Goal: Information Seeking & Learning: Learn about a topic

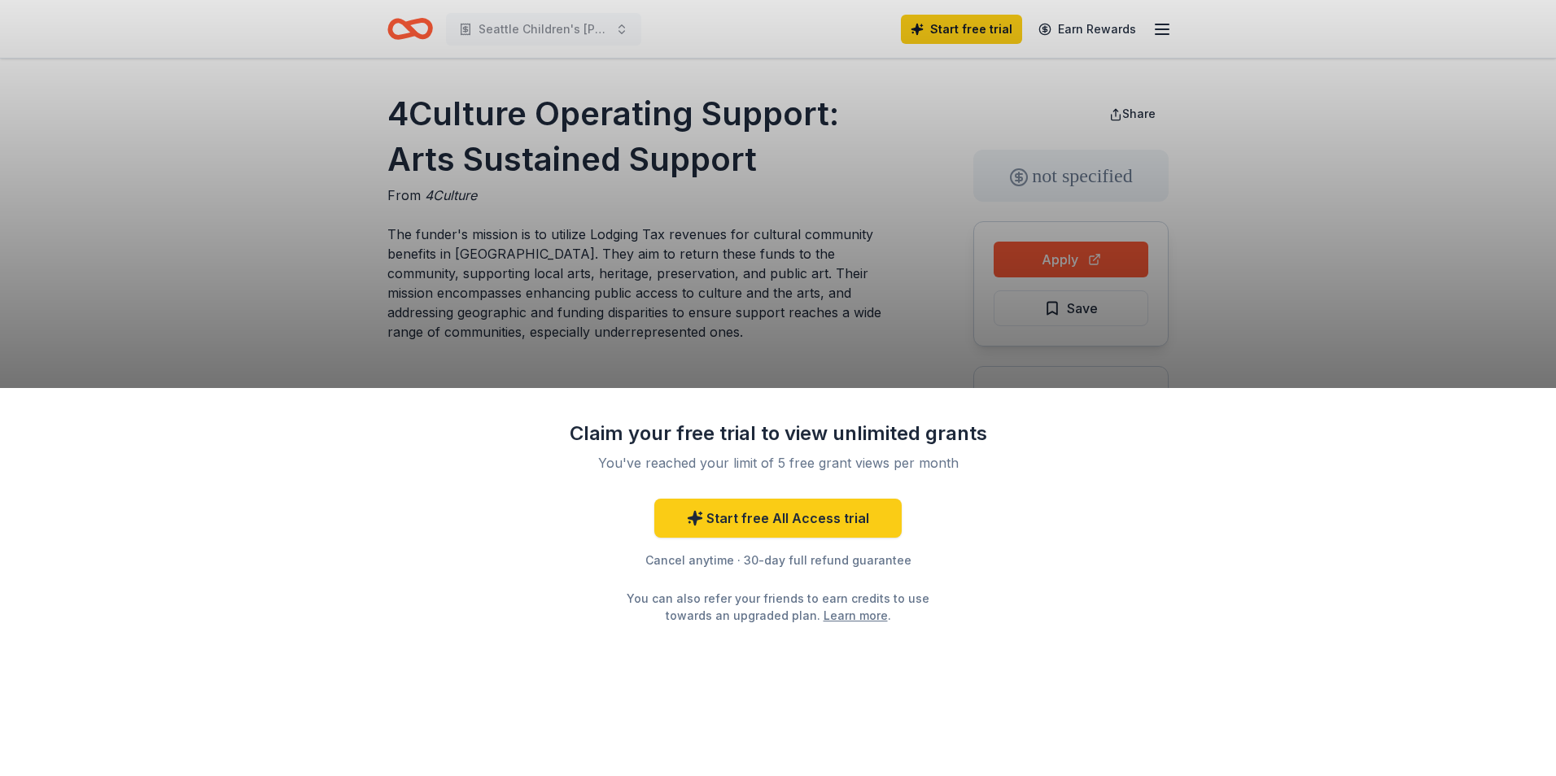
click at [1180, 333] on div "Claim your free trial to view unlimited grants You've reached your limit of 5 f…" at bounding box center [778, 388] width 1556 height 776
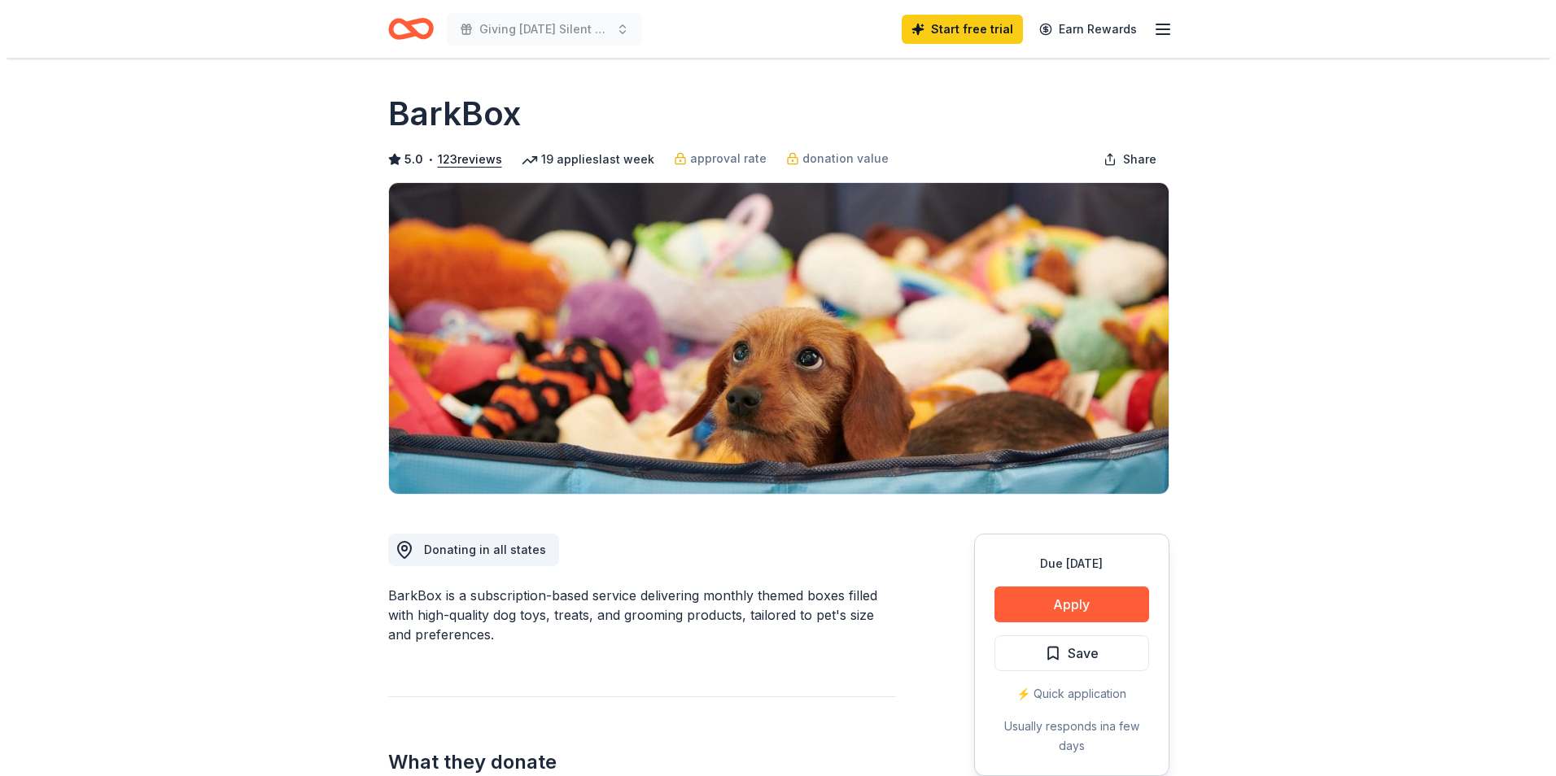
scroll to position [163, 0]
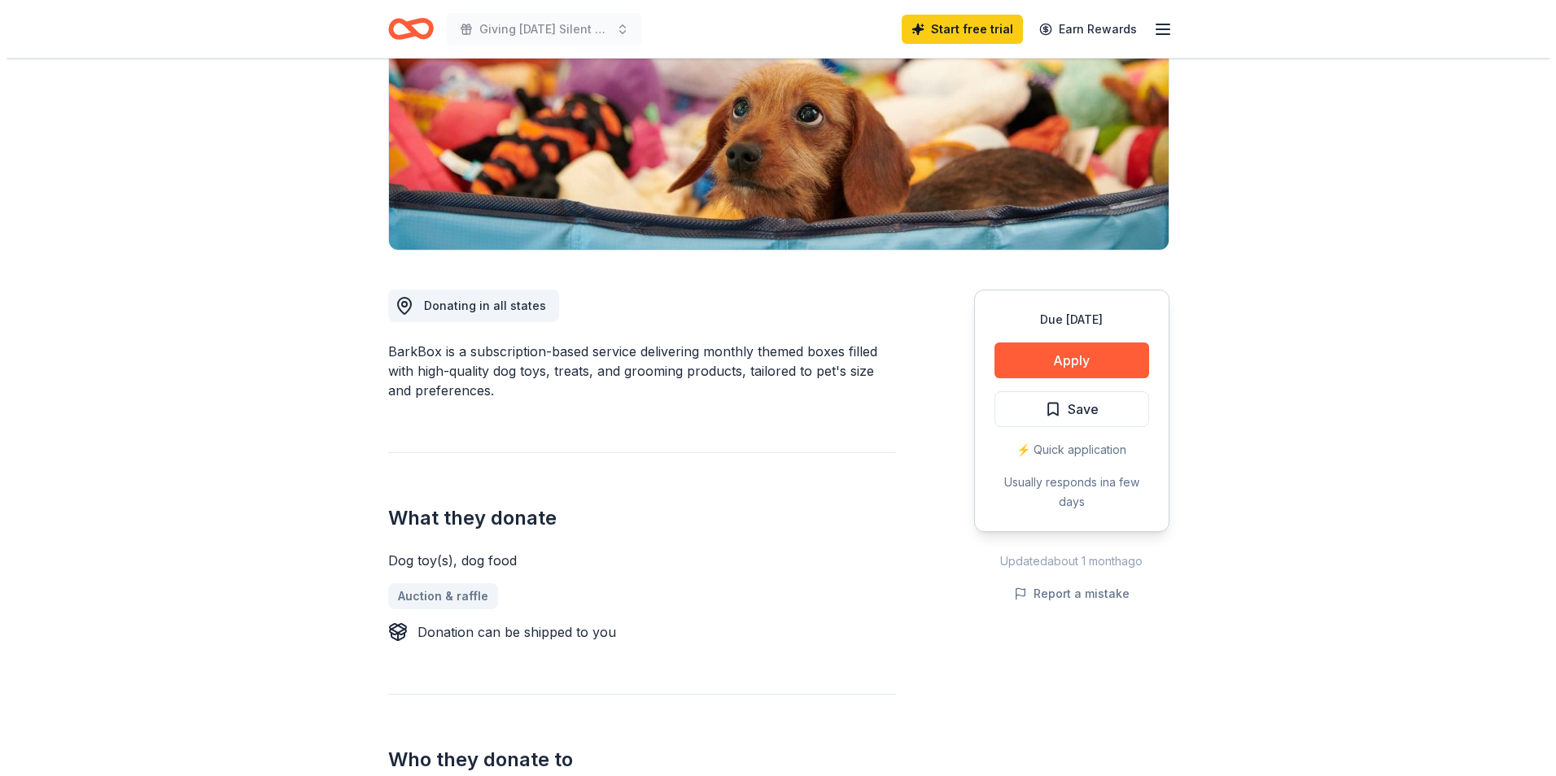
scroll to position [326, 0]
